Goal: Task Accomplishment & Management: Manage account settings

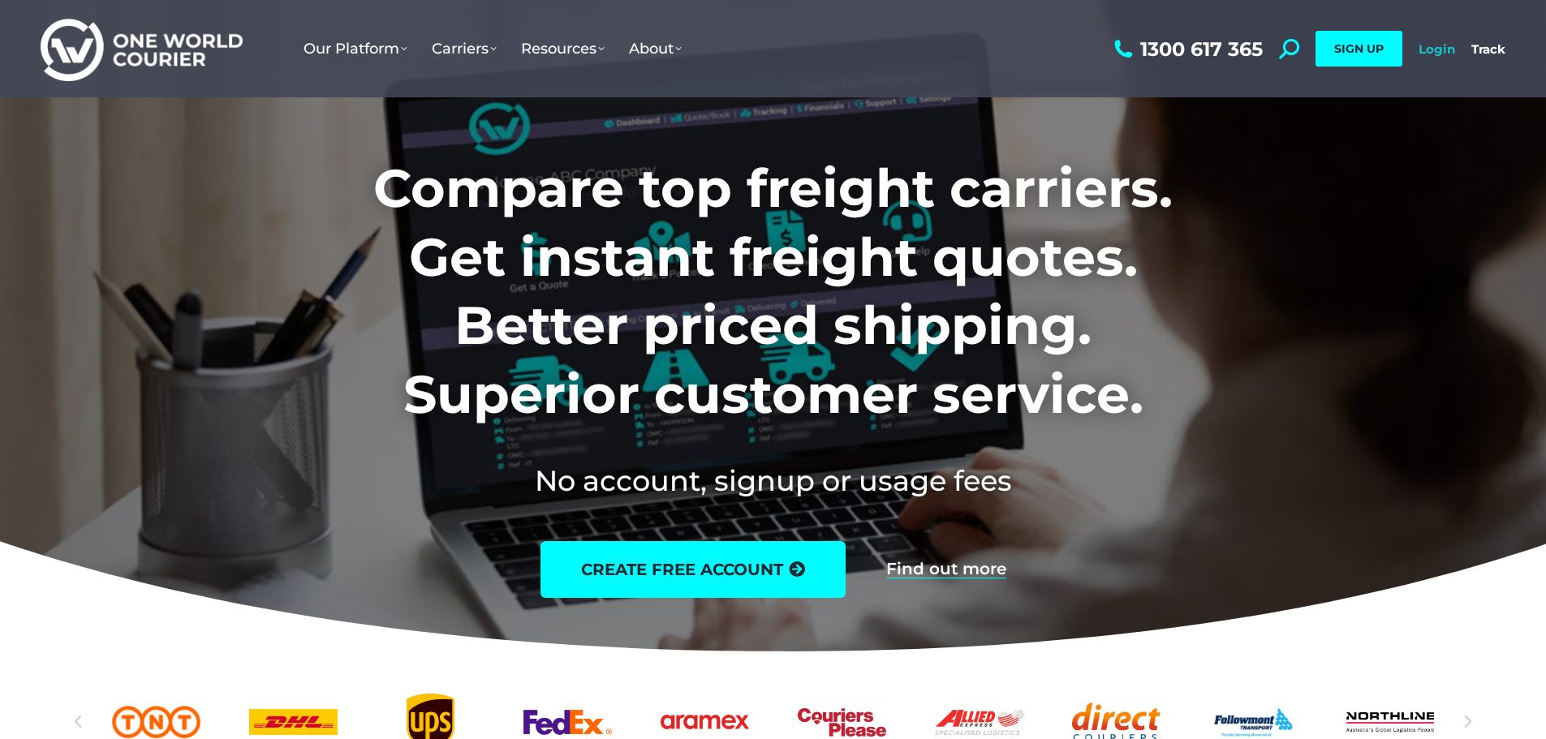
click at [1425, 44] on link "Login" at bounding box center [1437, 48] width 37 height 15
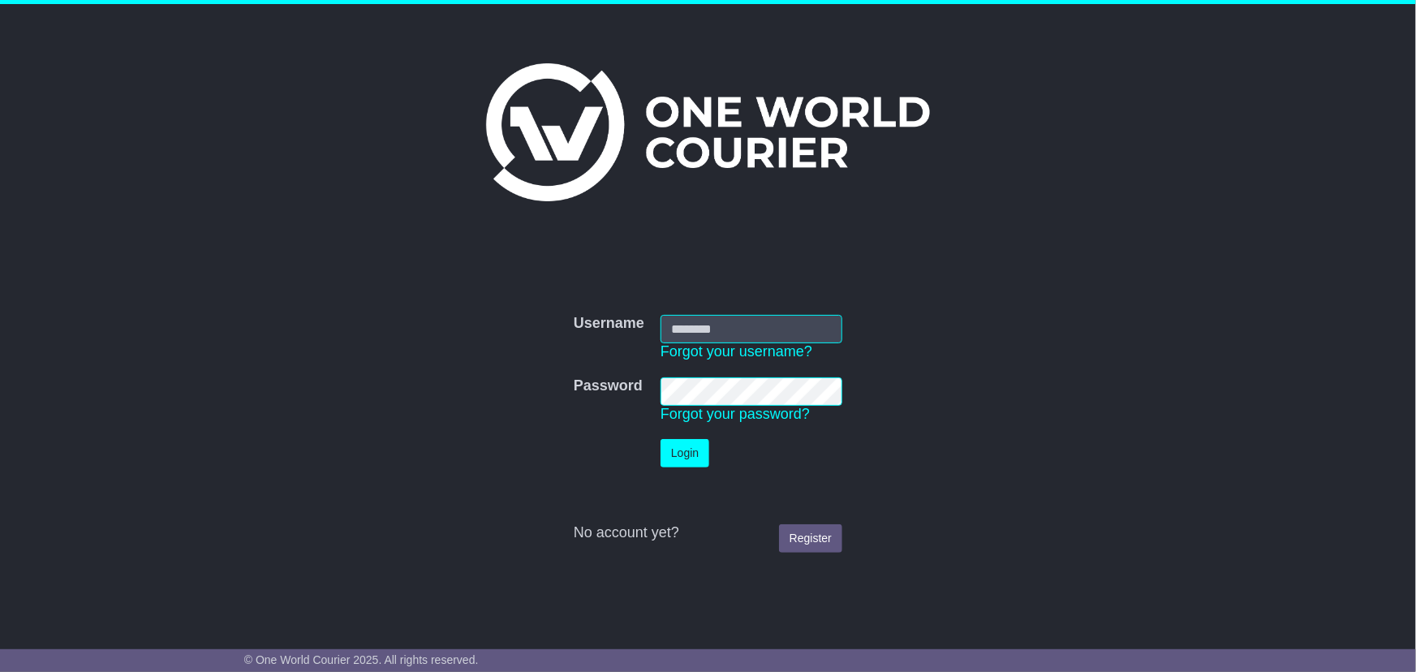
type input "**********"
drag, startPoint x: 682, startPoint y: 460, endPoint x: 670, endPoint y: 459, distance: 11.4
click at [681, 460] on button "Login" at bounding box center [685, 453] width 49 height 28
